Goal: Information Seeking & Learning: Learn about a topic

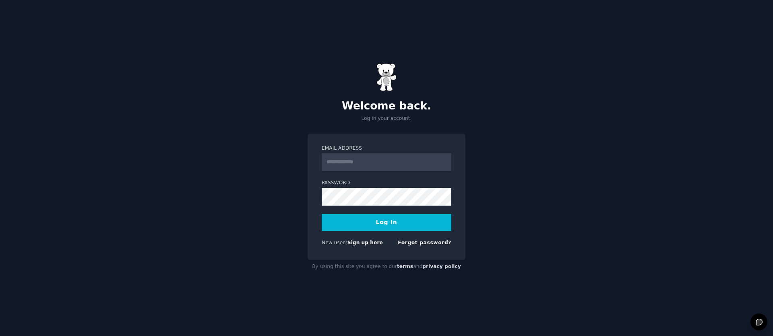
click at [368, 163] on input "Email Address" at bounding box center [387, 162] width 130 height 18
type input "**********"
click at [357, 230] on button "Log In" at bounding box center [387, 222] width 130 height 17
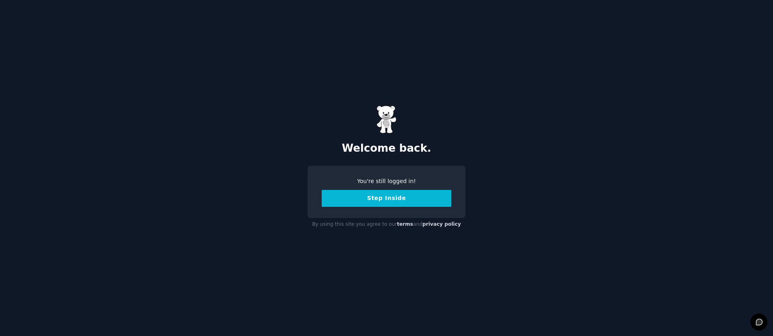
click at [395, 194] on button "Step Inside" at bounding box center [387, 198] width 130 height 17
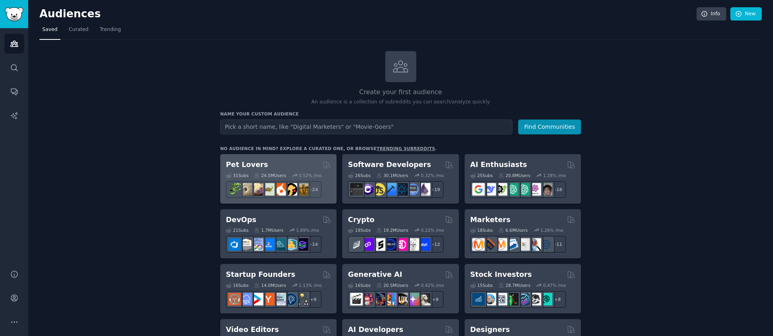
click at [245, 162] on h2 "Pet Lovers" at bounding box center [247, 165] width 42 height 10
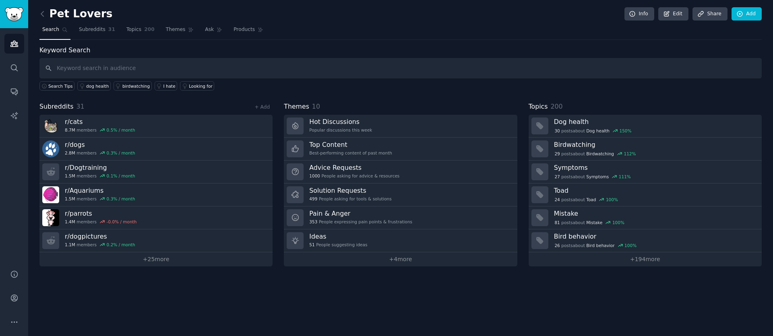
click at [170, 65] on input "text" at bounding box center [400, 68] width 723 height 21
type input "UAE"
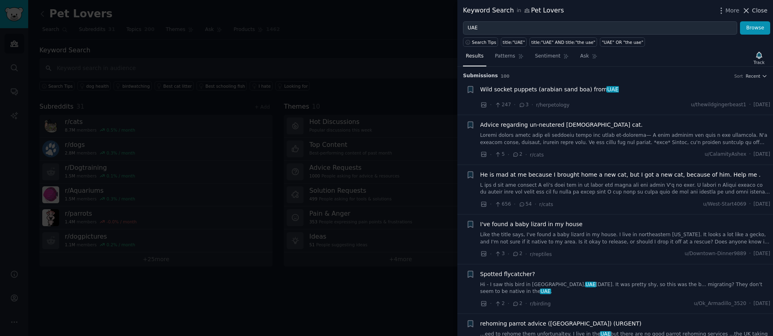
click at [758, 10] on span "Close" at bounding box center [759, 10] width 15 height 8
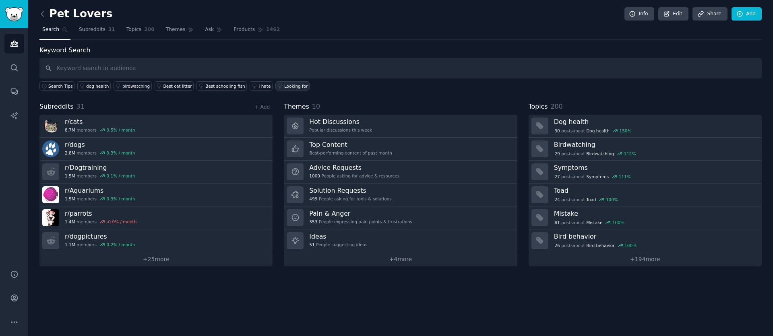
click at [288, 83] on div "Looking for" at bounding box center [296, 86] width 24 height 6
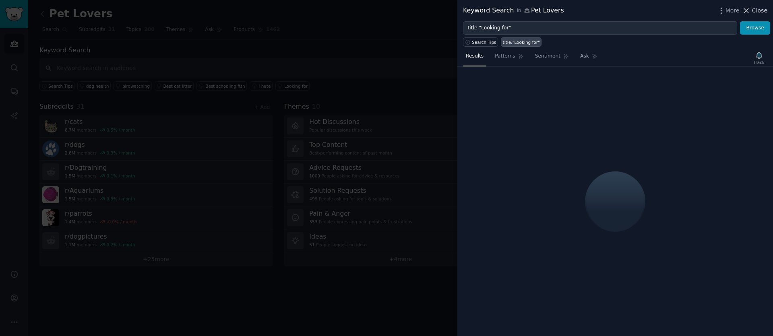
click at [751, 12] on icon at bounding box center [746, 10] width 8 height 8
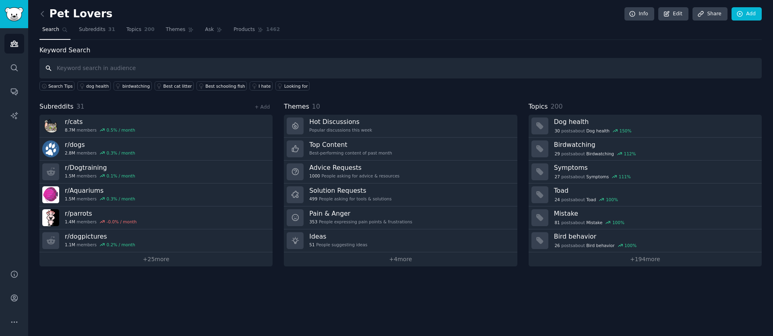
click at [169, 61] on input "text" at bounding box center [400, 68] width 723 height 21
click at [54, 89] on button "Search Tips" at bounding box center [56, 85] width 35 height 9
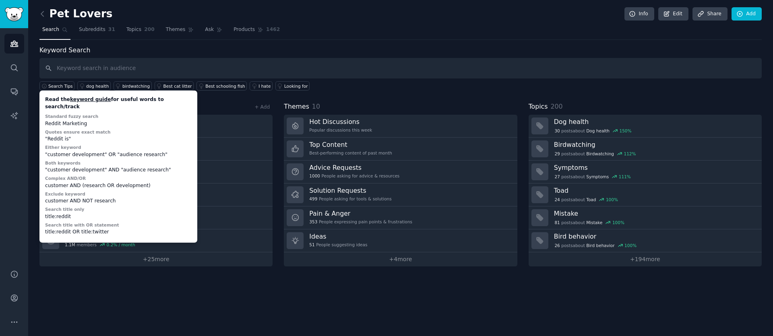
click at [261, 46] on div "Keyword Search Search Tips Read the keyword guide for useful words to search/tr…" at bounding box center [400, 69] width 723 height 46
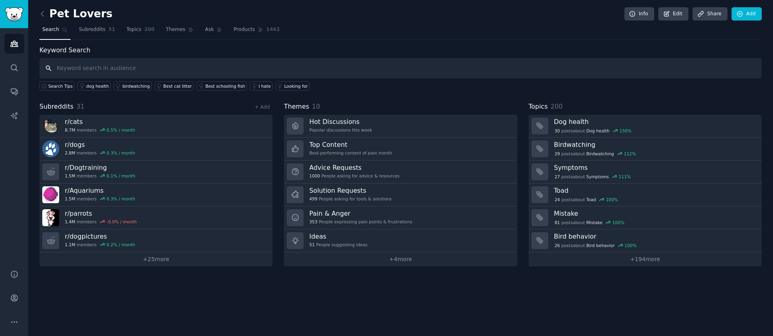
click at [112, 71] on input "text" at bounding box center [400, 68] width 723 height 21
type input "dog walking"
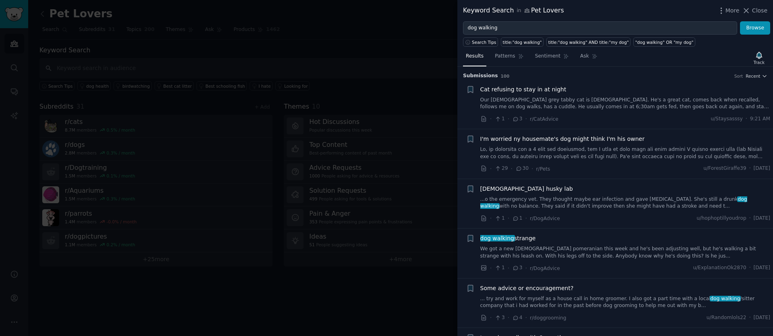
click at [768, 10] on div "Keyword Search in Pet Lovers More Close" at bounding box center [616, 10] width 316 height 21
click at [761, 8] on span "Close" at bounding box center [759, 10] width 15 height 8
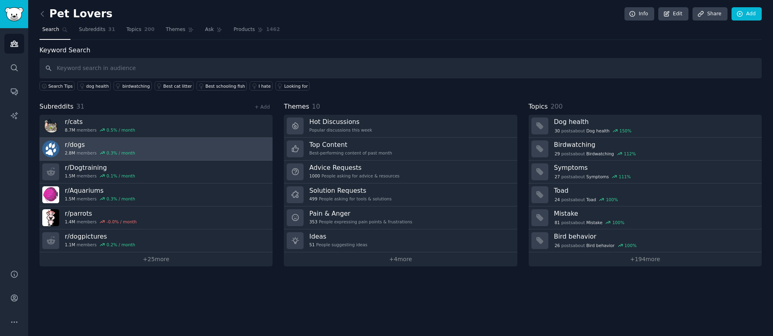
click at [76, 145] on h3 "r/ dogs" at bounding box center [100, 145] width 70 height 8
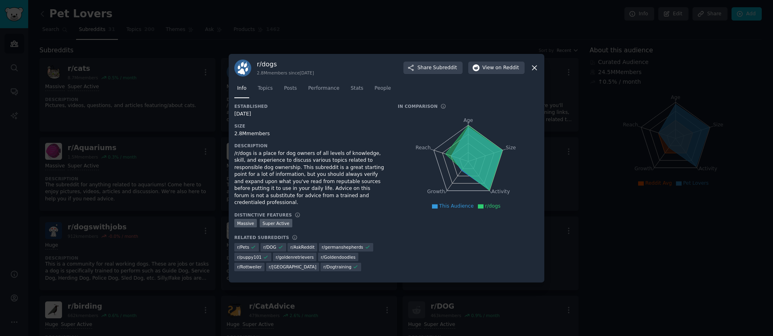
click at [538, 72] on icon at bounding box center [535, 68] width 8 height 8
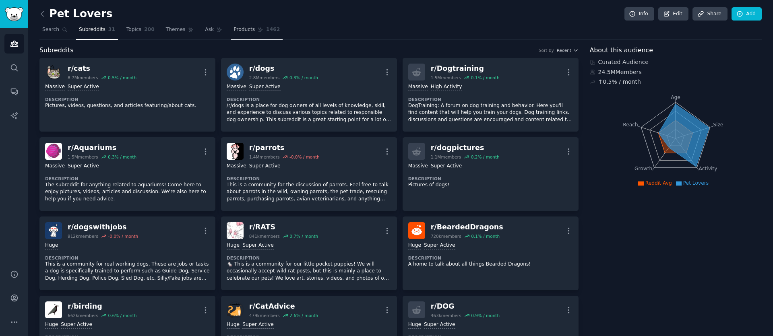
drag, startPoint x: 137, startPoint y: 31, endPoint x: 240, endPoint y: 30, distance: 103.1
click at [137, 31] on span "Topics" at bounding box center [133, 29] width 15 height 7
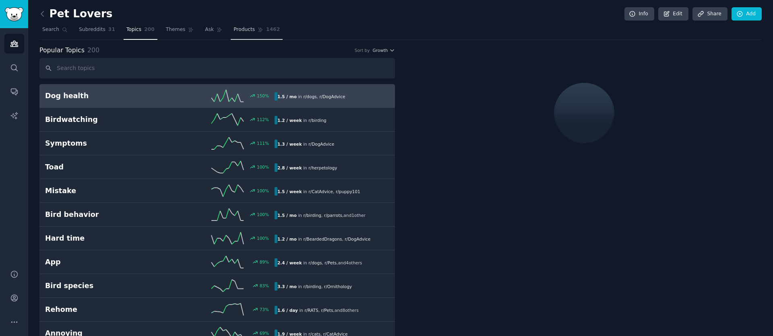
click at [240, 30] on span "Products" at bounding box center [244, 29] width 21 height 7
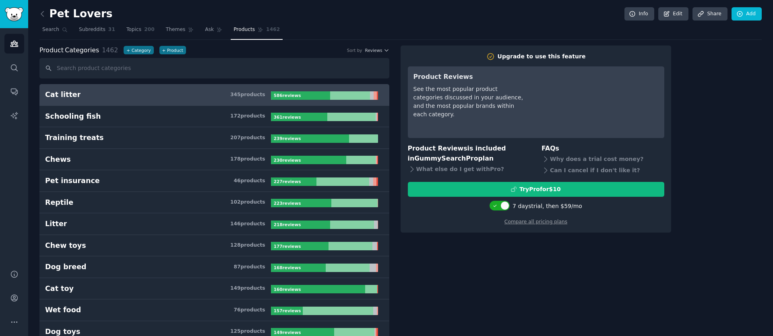
click at [91, 73] on input "text" at bounding box center [214, 68] width 350 height 21
click at [52, 30] on span "Search" at bounding box center [50, 29] width 17 height 7
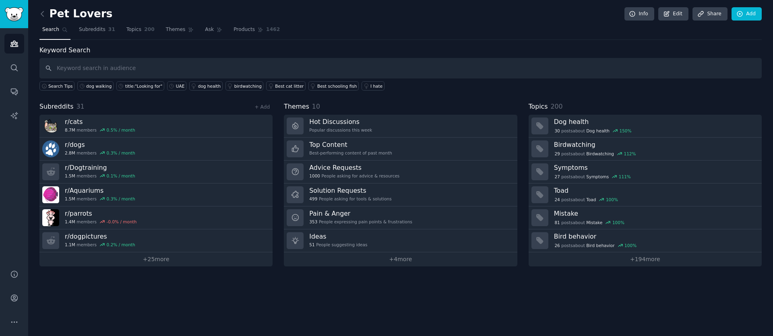
click at [119, 66] on input "text" at bounding box center [400, 68] width 723 height 21
drag, startPoint x: 74, startPoint y: 67, endPoint x: 25, endPoint y: 66, distance: 48.7
click at [25, 66] on div "Audiences Audiences Search Conversations AI Reports Help Account More Pet Lover…" at bounding box center [386, 168] width 773 height 336
type input "cafu"
